Goal: Task Accomplishment & Management: Manage account settings

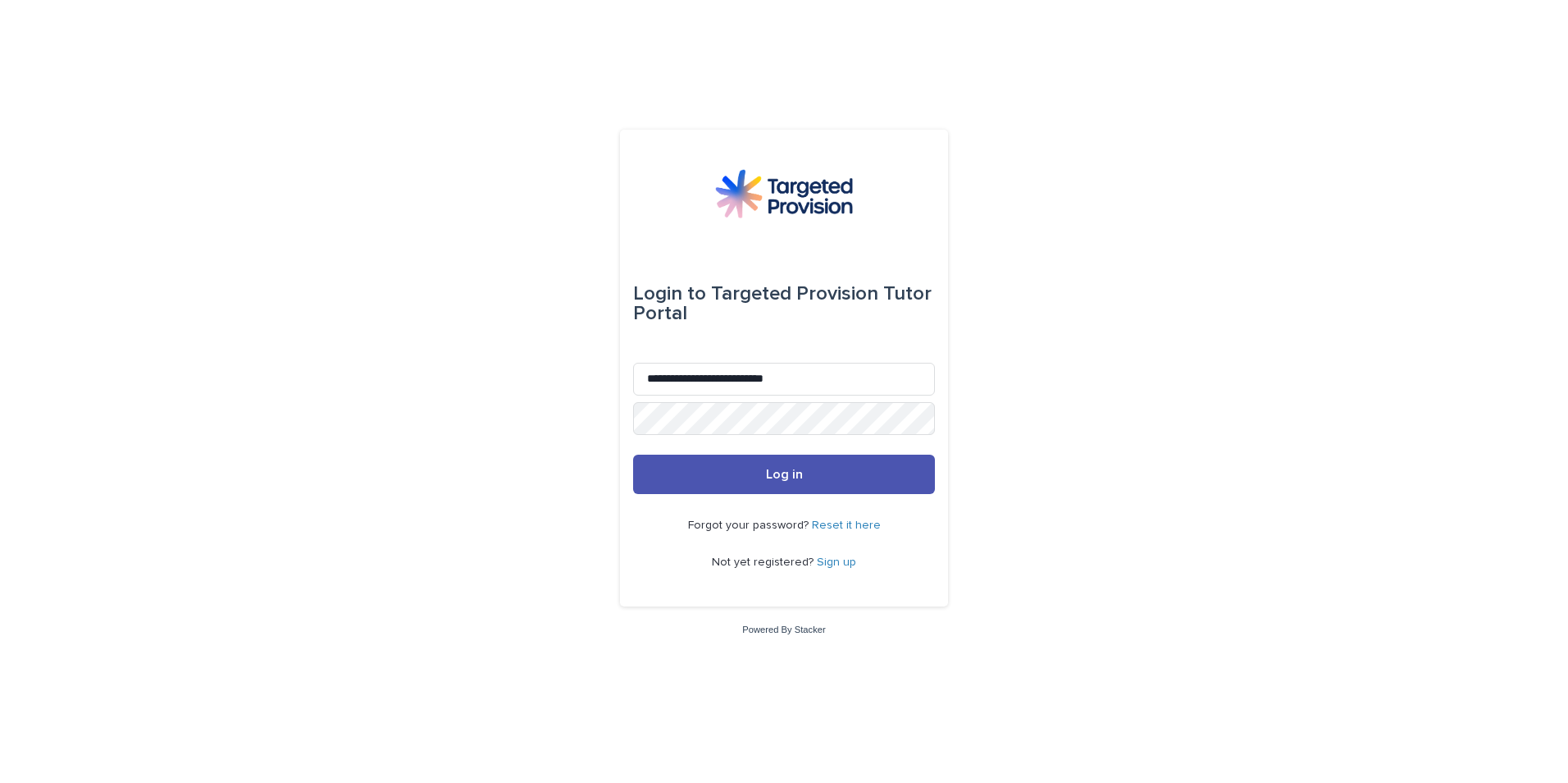
type input "**********"
click at [633, 455] on button "Log in" at bounding box center [784, 474] width 302 height 39
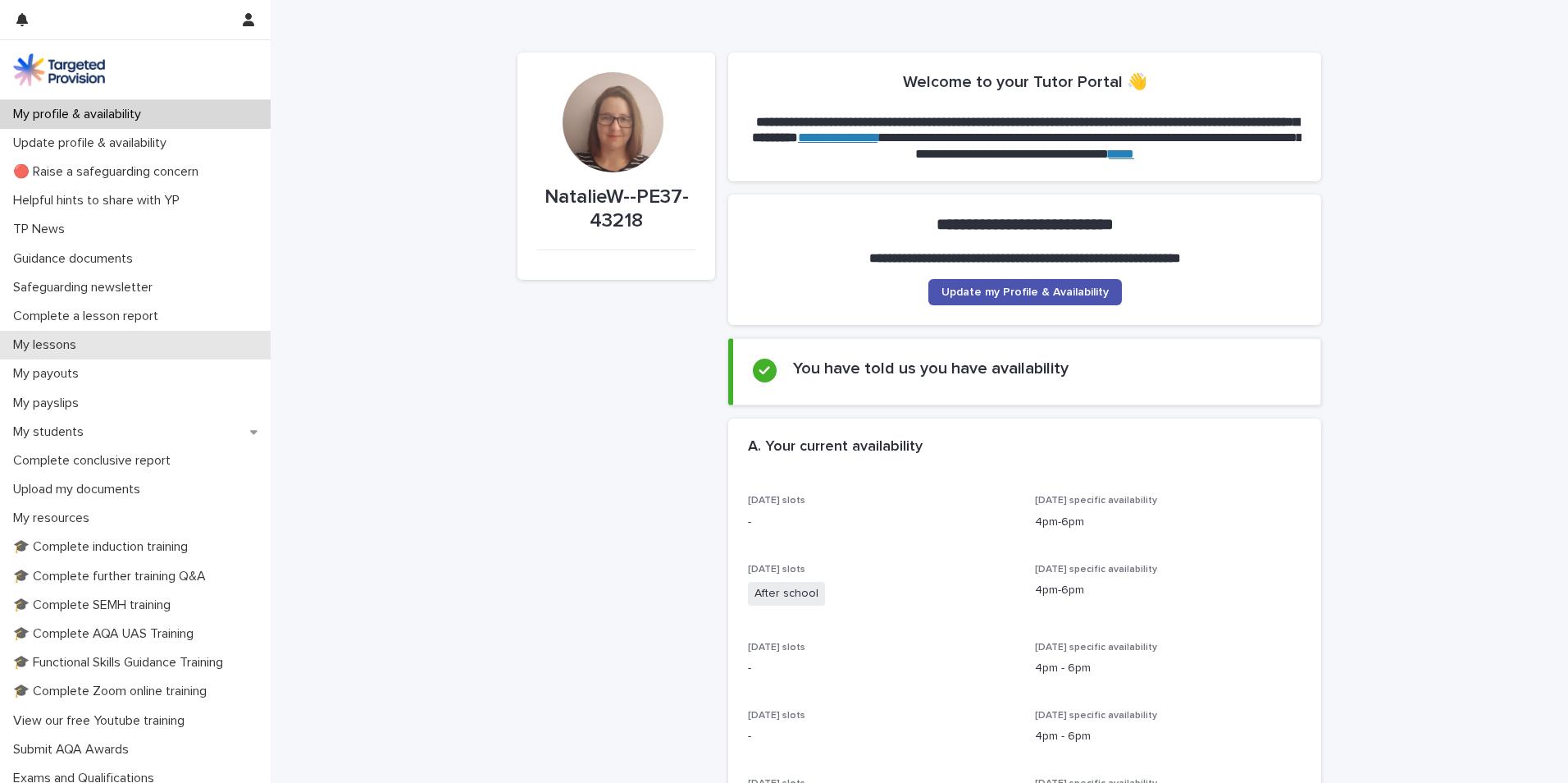
click at [197, 344] on div "My lessons" at bounding box center [135, 344] width 271 height 28
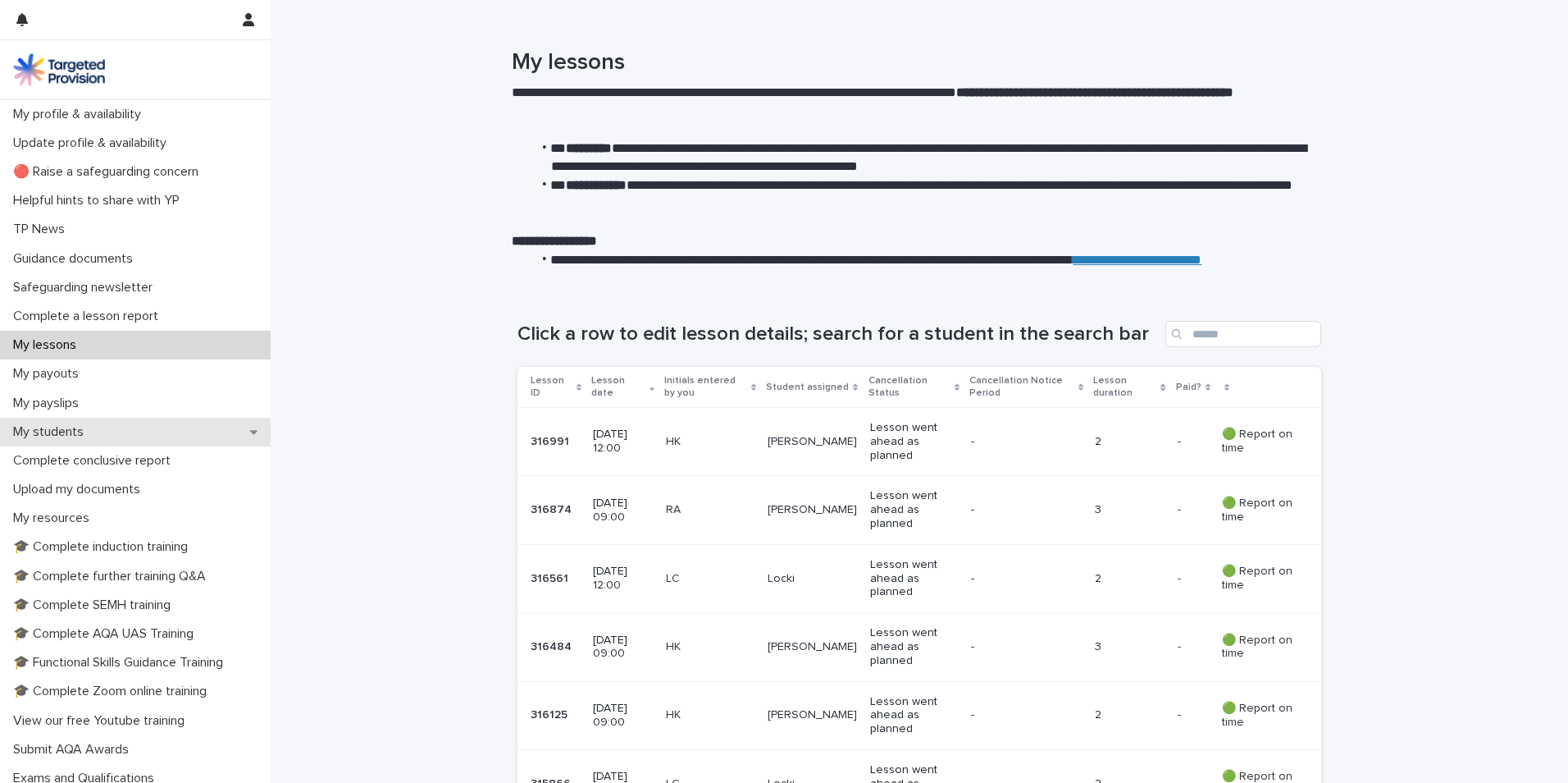
click at [199, 432] on div "My students" at bounding box center [135, 431] width 271 height 28
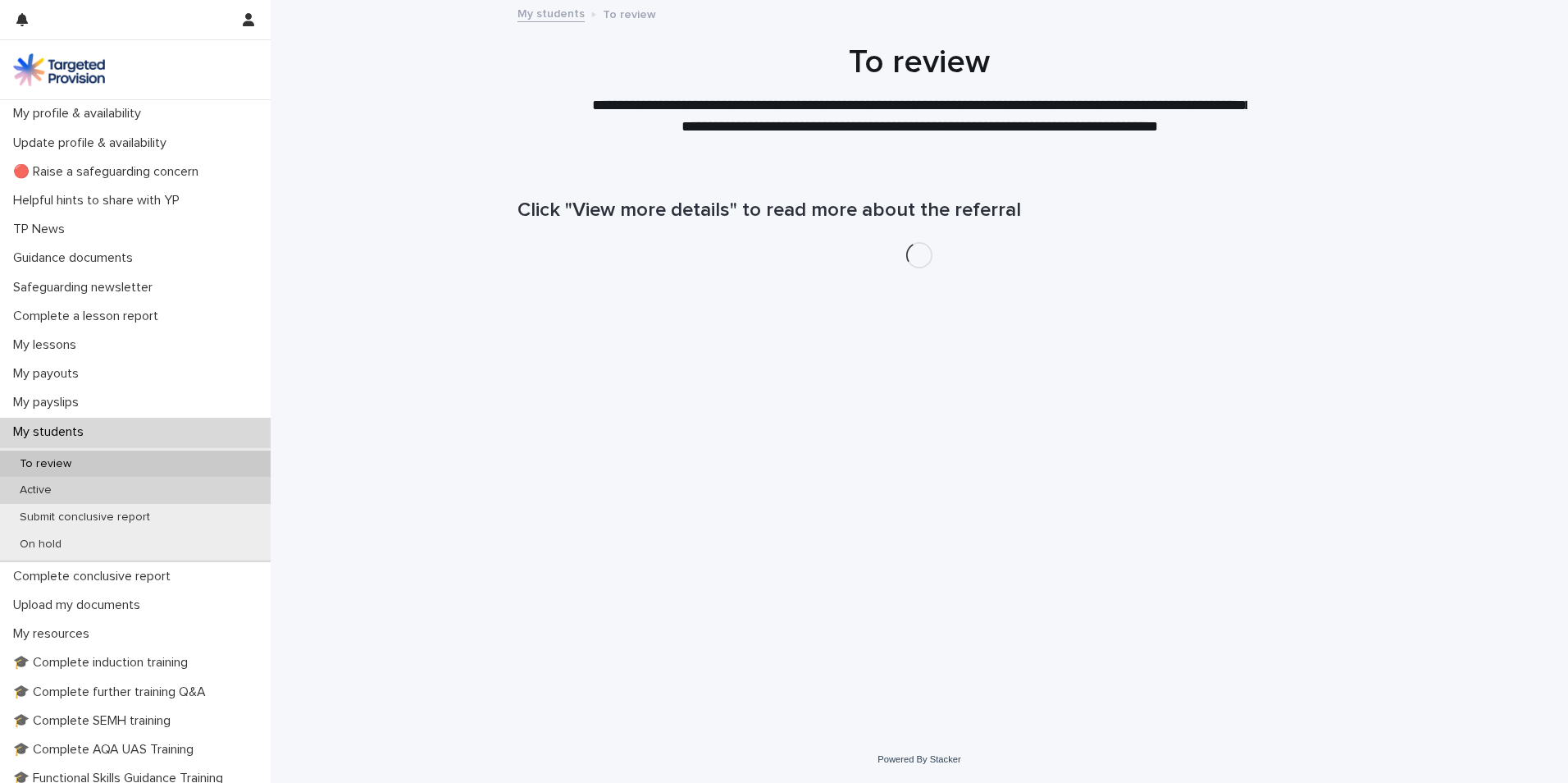
click at [207, 480] on div "Active" at bounding box center [135, 490] width 271 height 27
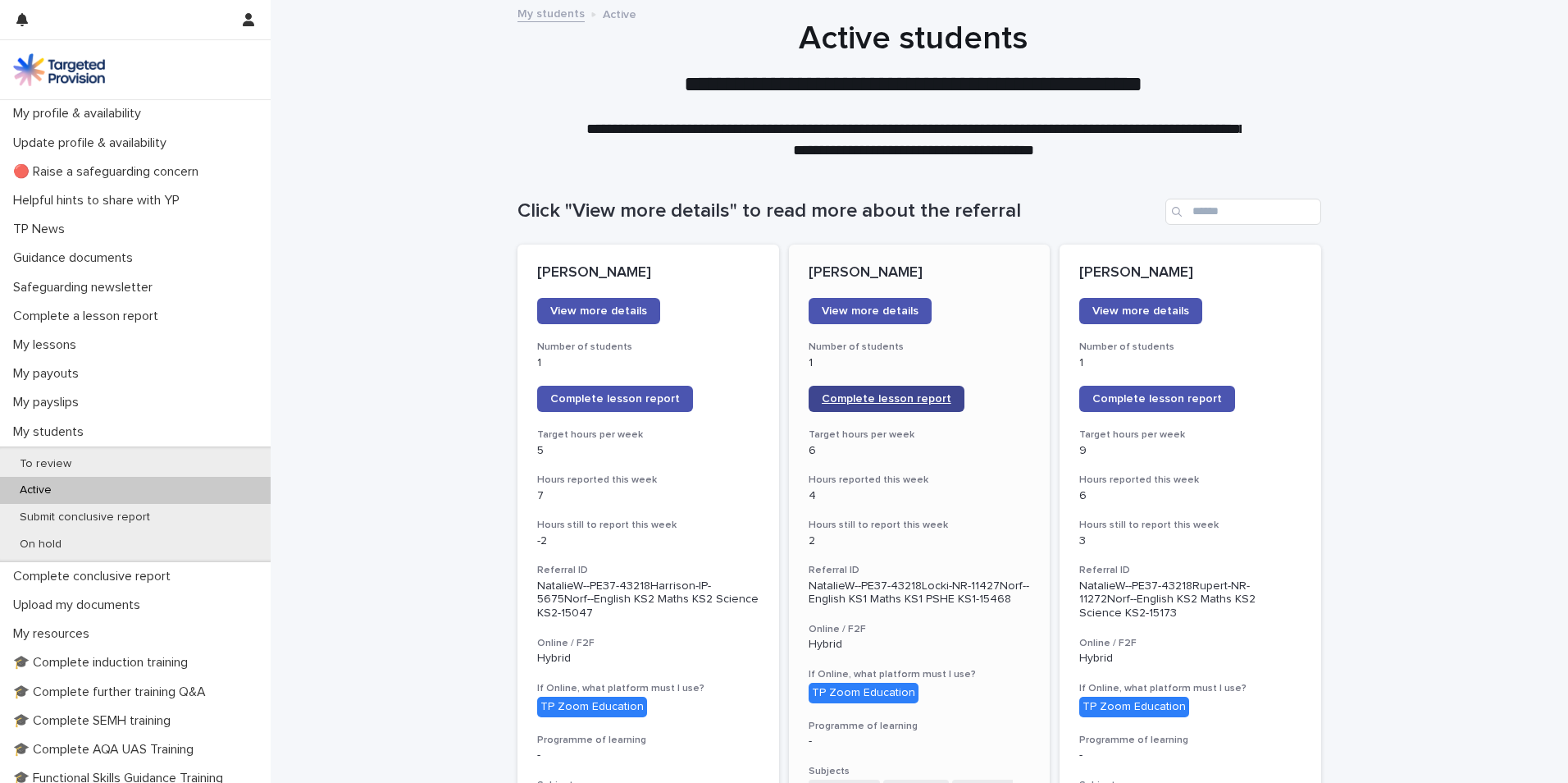
click at [893, 401] on span "Complete lesson report" at bounding box center [886, 399] width 130 height 12
click at [871, 392] on link "Complete lesson report" at bounding box center [886, 399] width 156 height 27
